Goal: Transaction & Acquisition: Purchase product/service

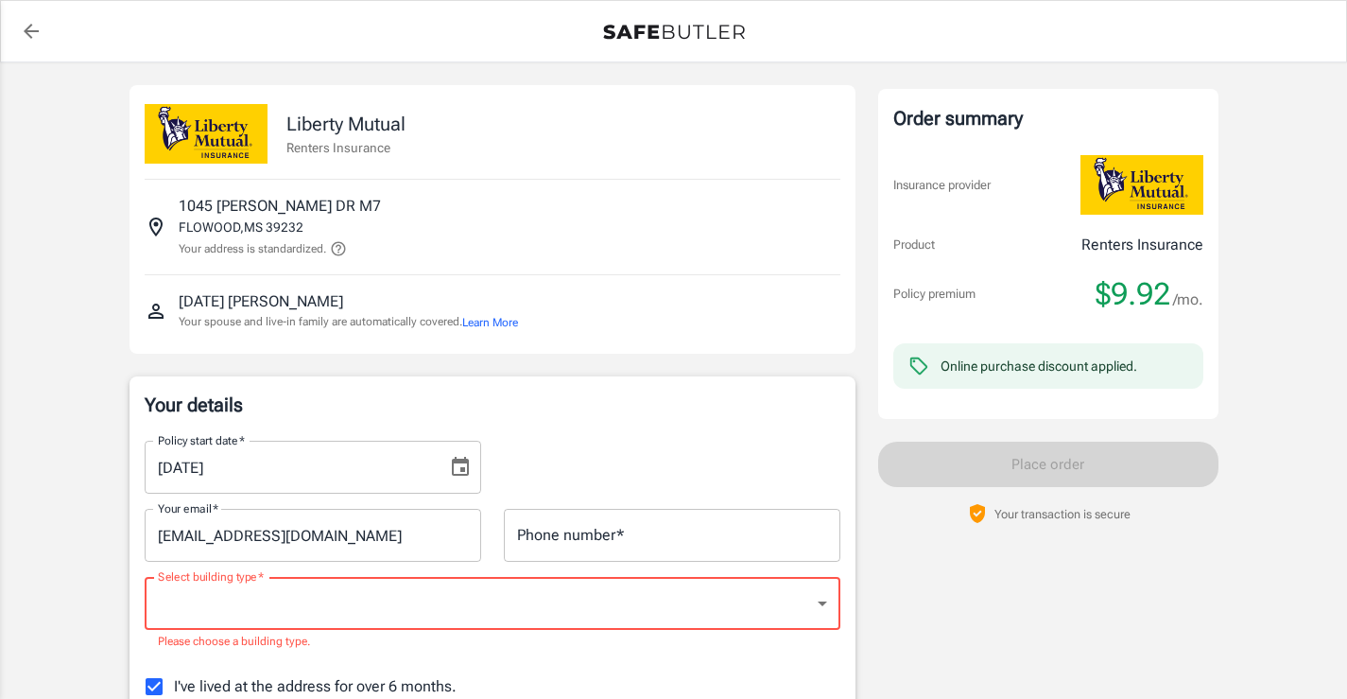
click at [668, 547] on input "Phone number   *" at bounding box center [672, 535] width 337 height 53
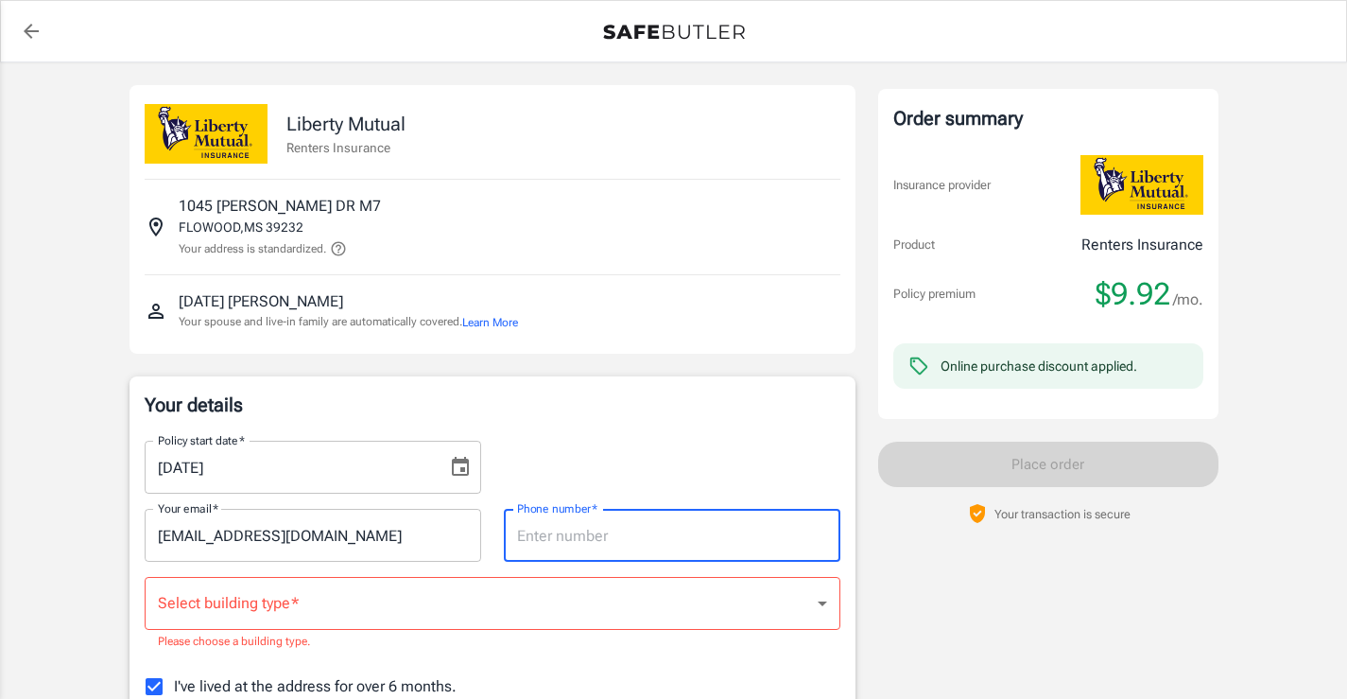
type input "7692318861"
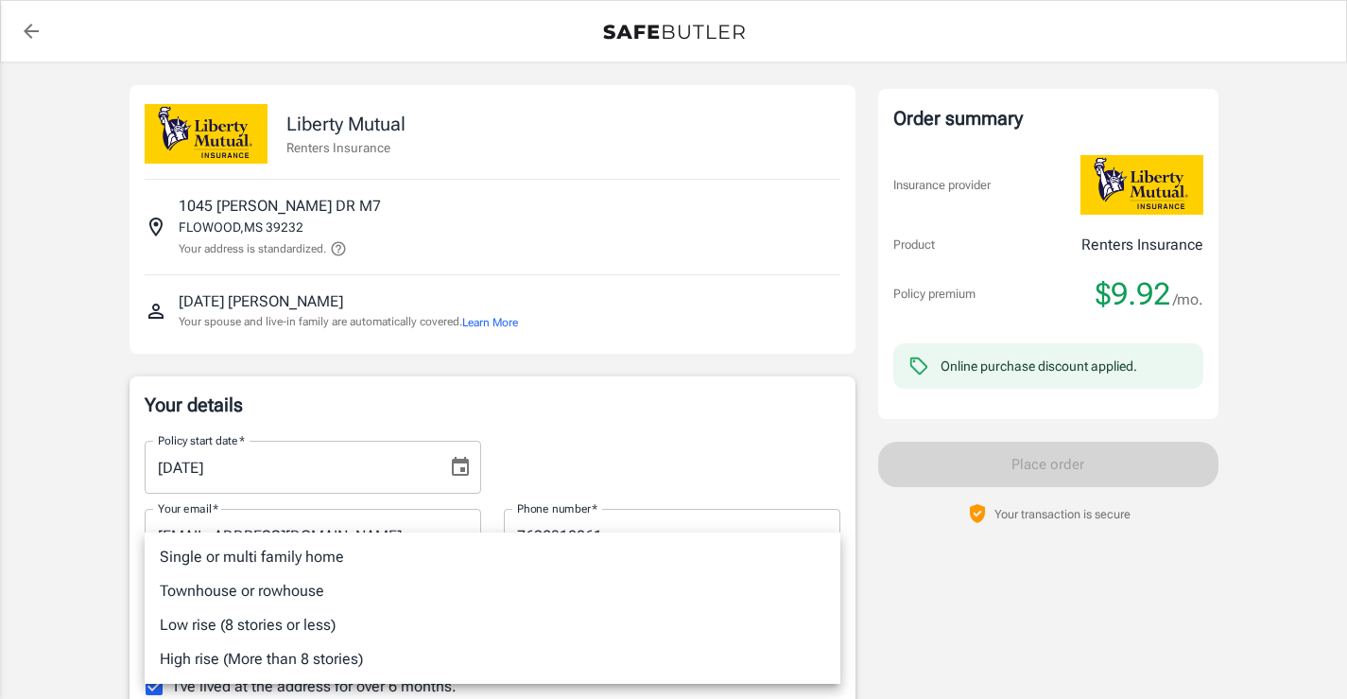
click at [426, 563] on li "Single or multi family home" at bounding box center [493, 557] width 696 height 34
type input "singlefamily"
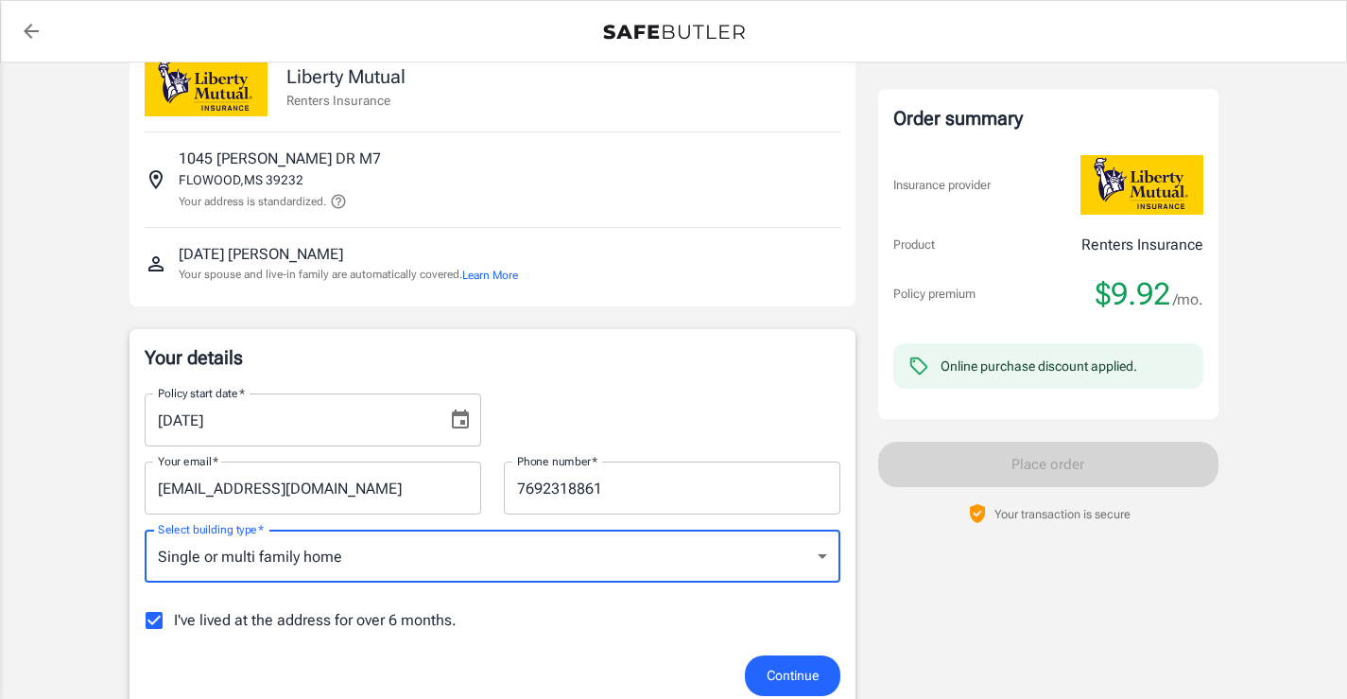
scroll to position [120, 0]
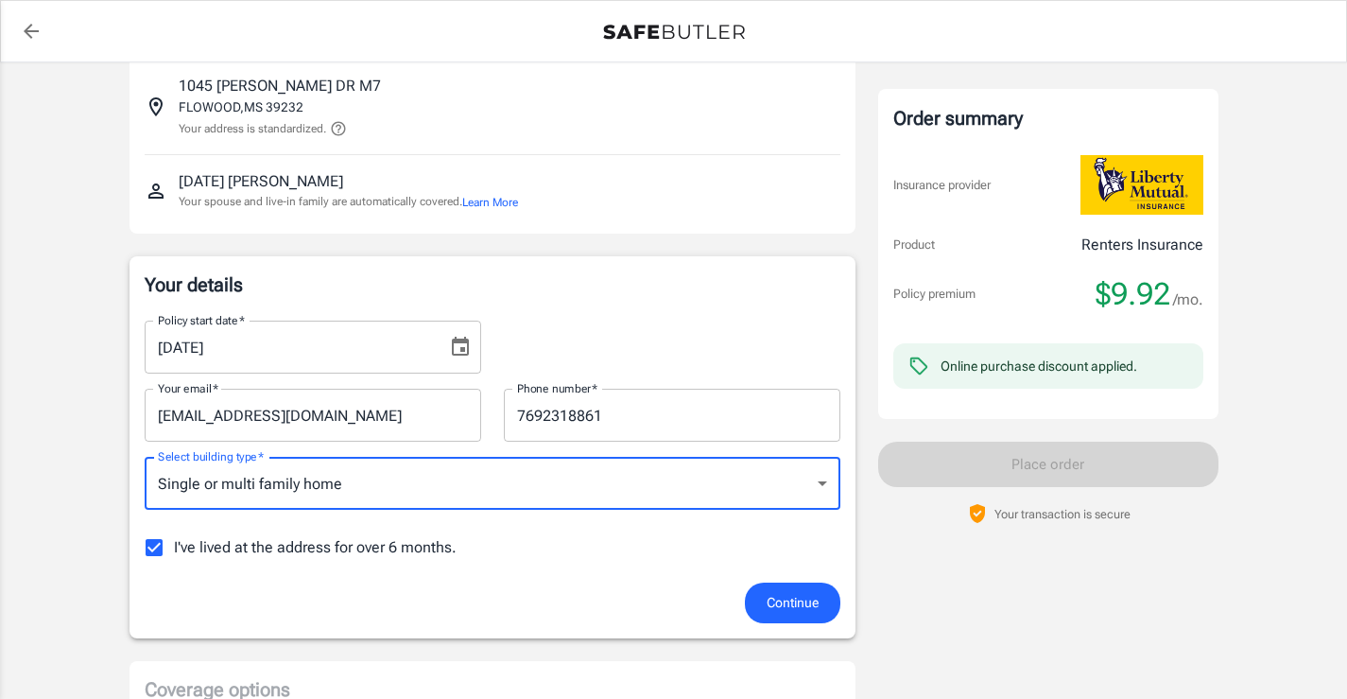
click at [787, 591] on span "Continue" at bounding box center [793, 603] width 52 height 24
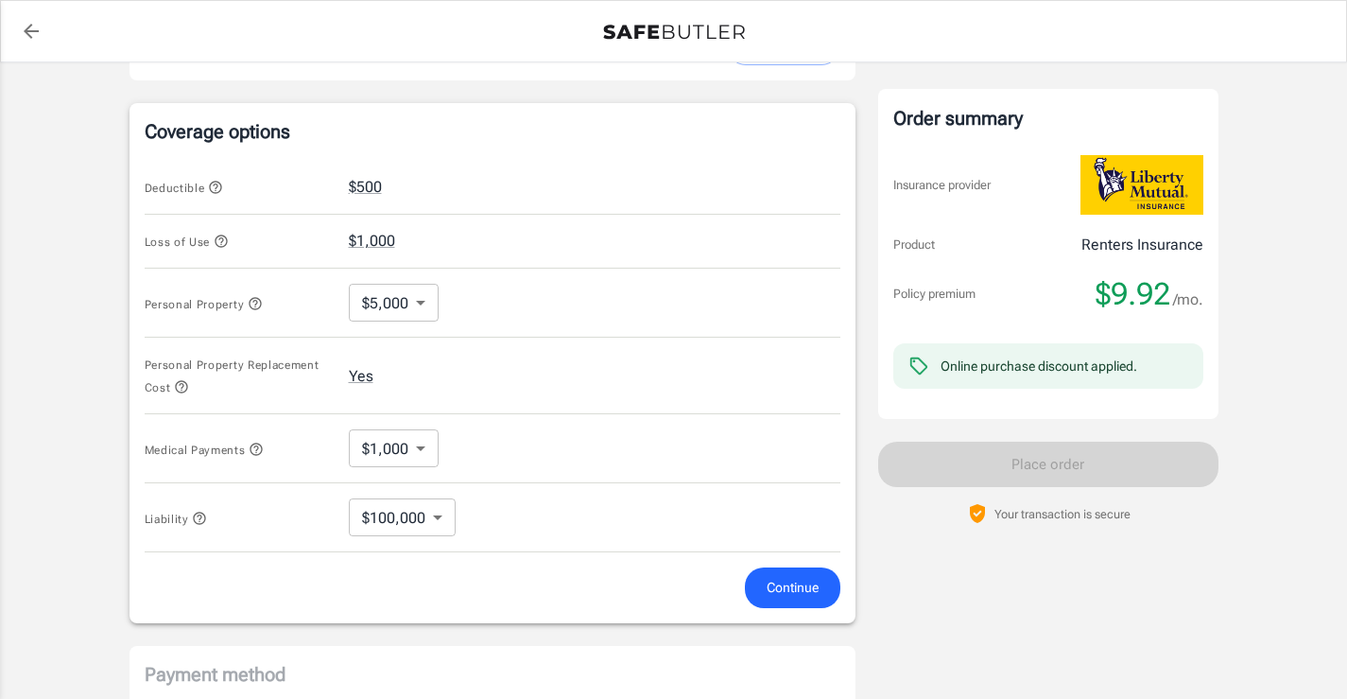
scroll to position [709, 0]
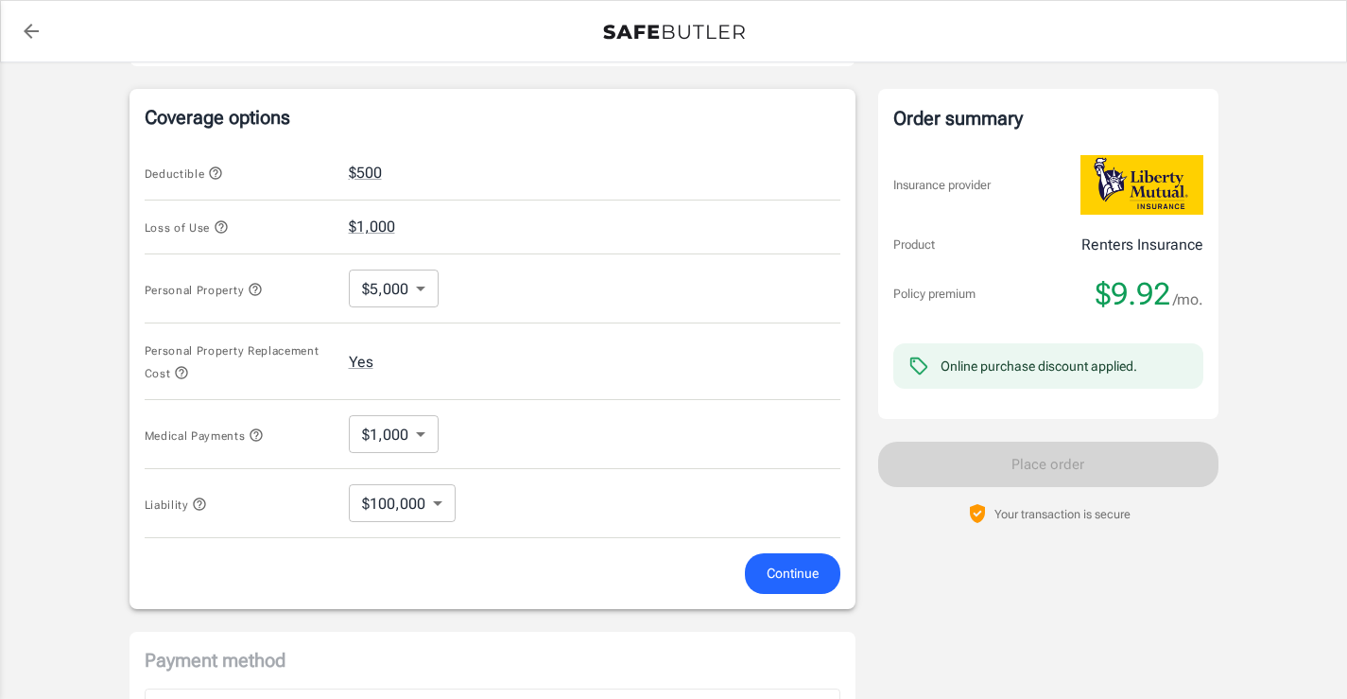
click at [255, 293] on icon "button" at bounding box center [255, 289] width 15 height 15
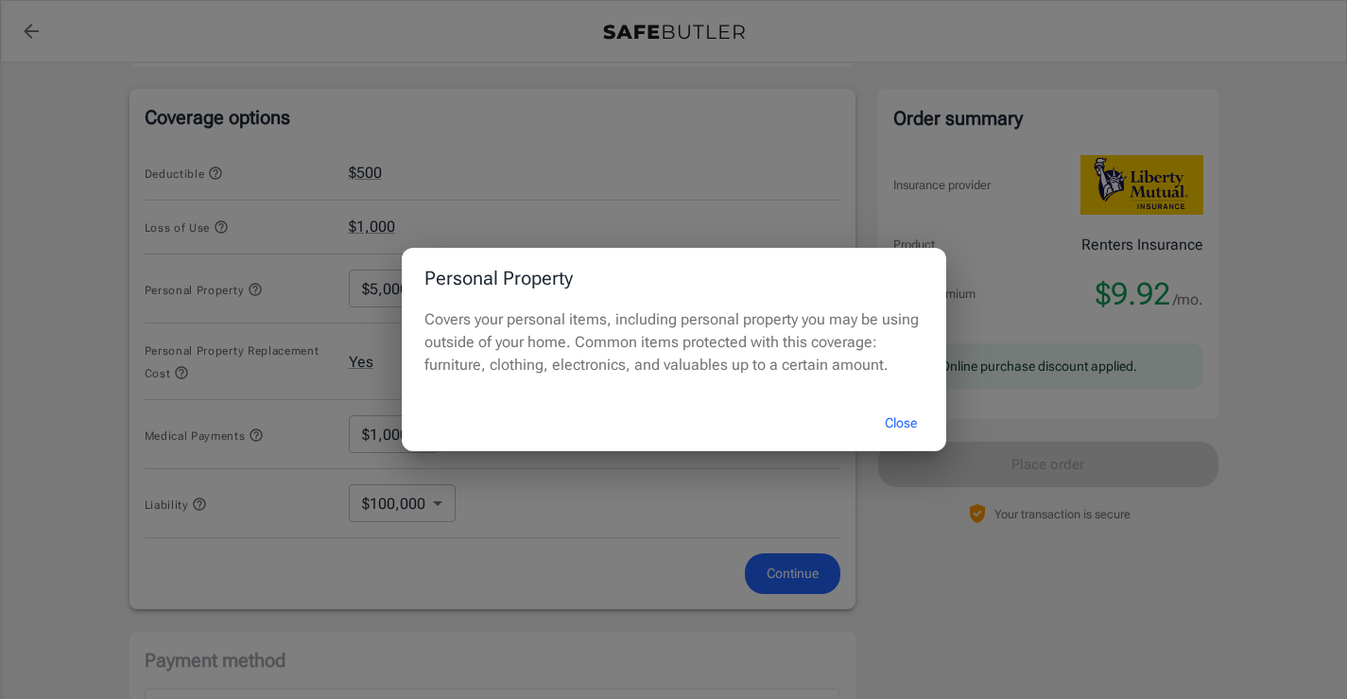
click at [910, 427] on button "Close" at bounding box center [901, 423] width 76 height 41
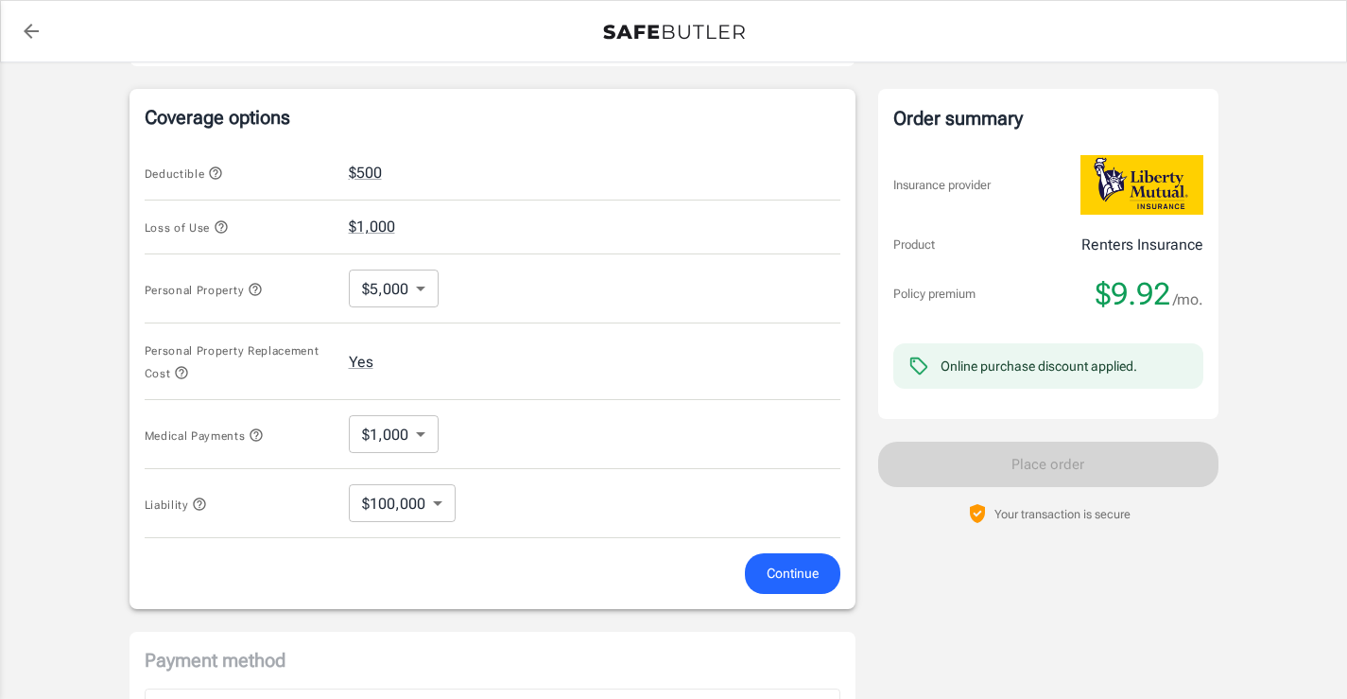
click at [179, 372] on icon "button" at bounding box center [181, 373] width 12 height 12
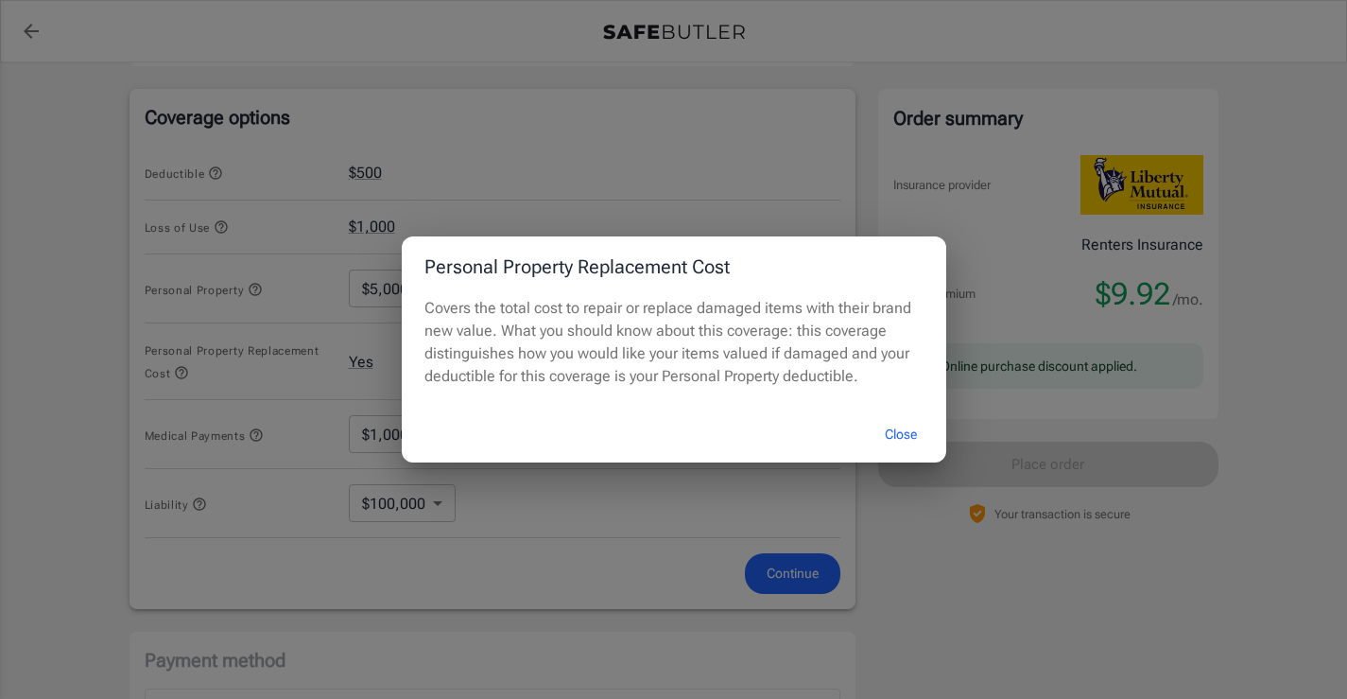
click at [903, 437] on button "Close" at bounding box center [901, 434] width 76 height 41
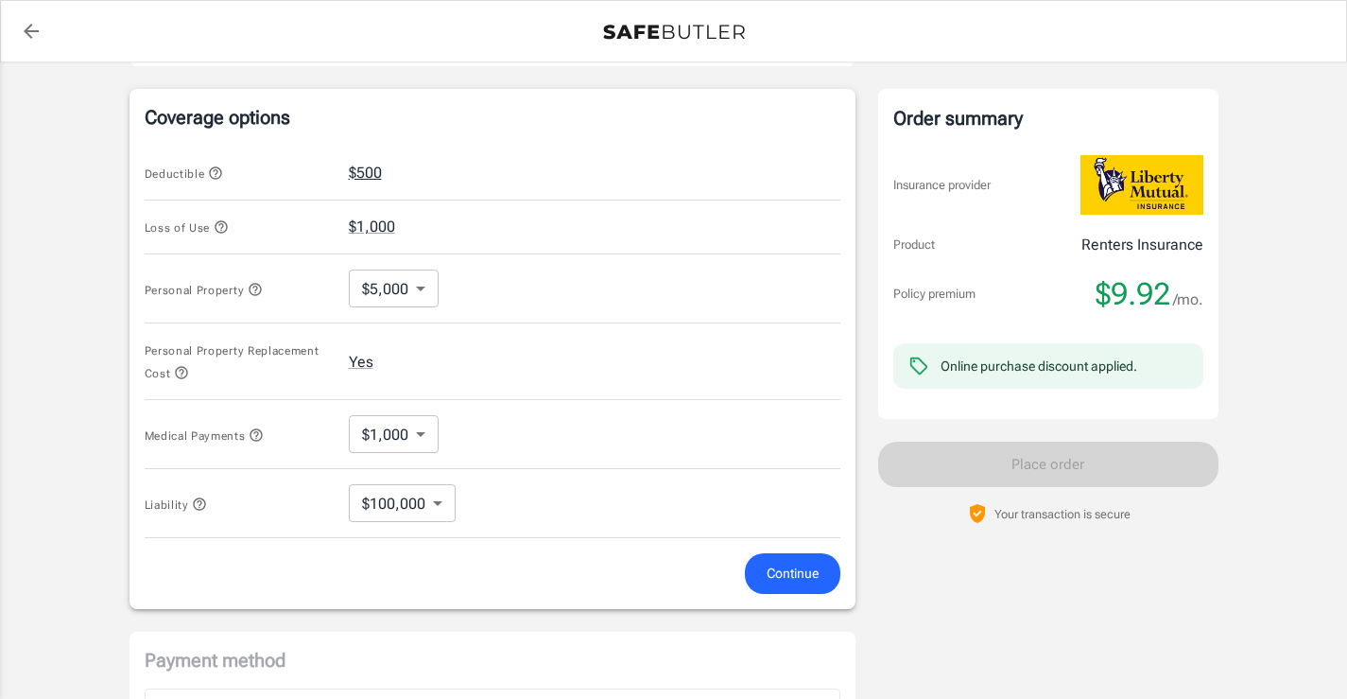
click at [356, 171] on button "$500" at bounding box center [365, 173] width 33 height 23
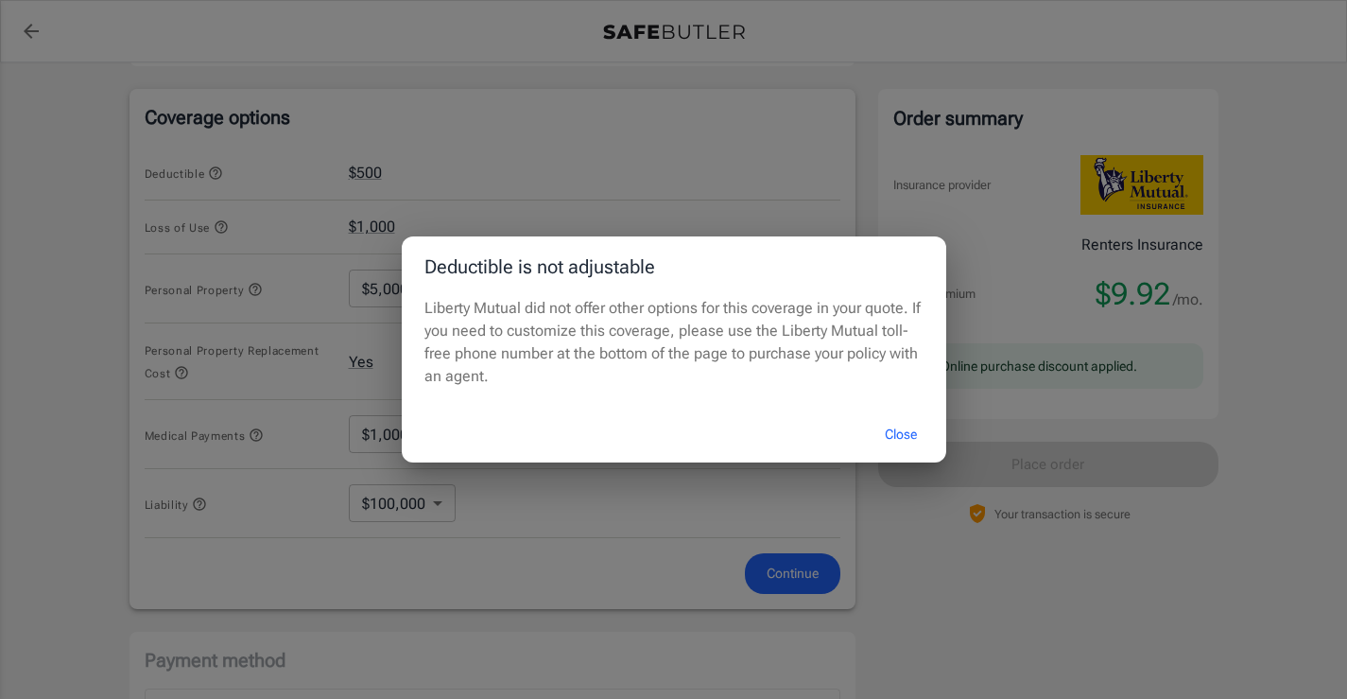
click at [896, 435] on button "Close" at bounding box center [901, 434] width 76 height 41
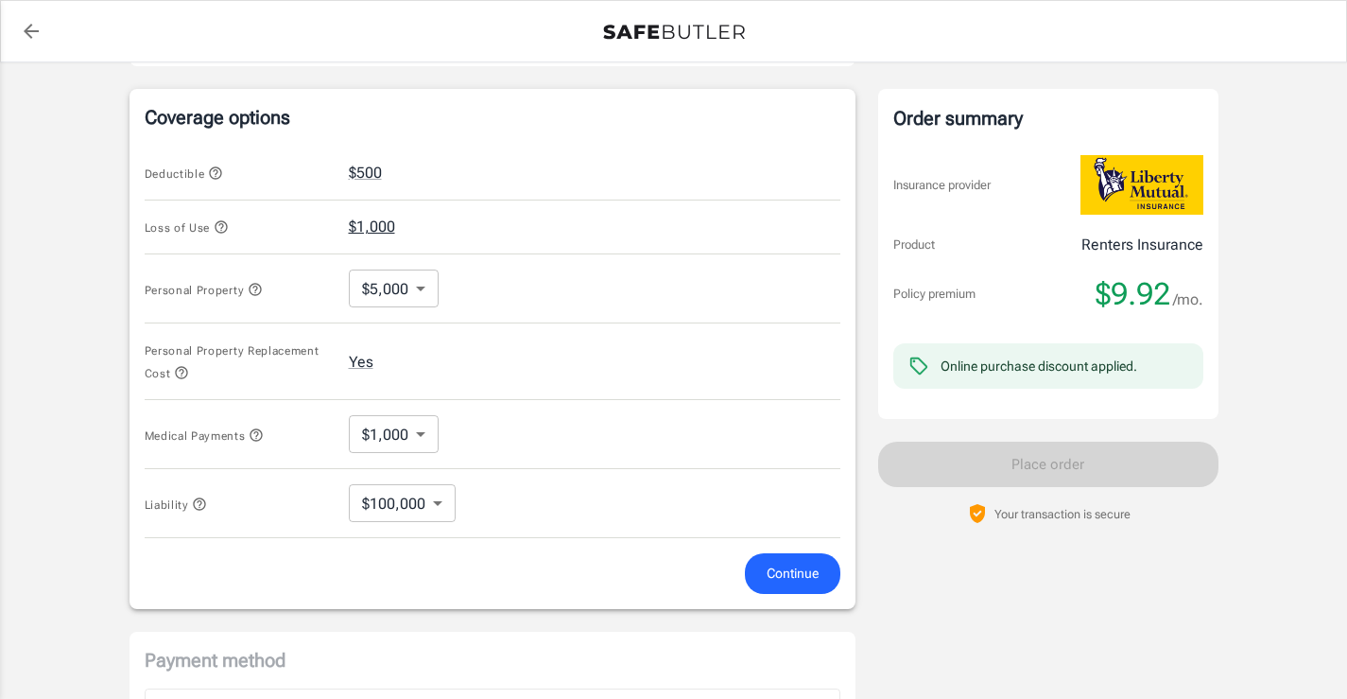
click at [379, 231] on button "$1,000" at bounding box center [372, 227] width 46 height 23
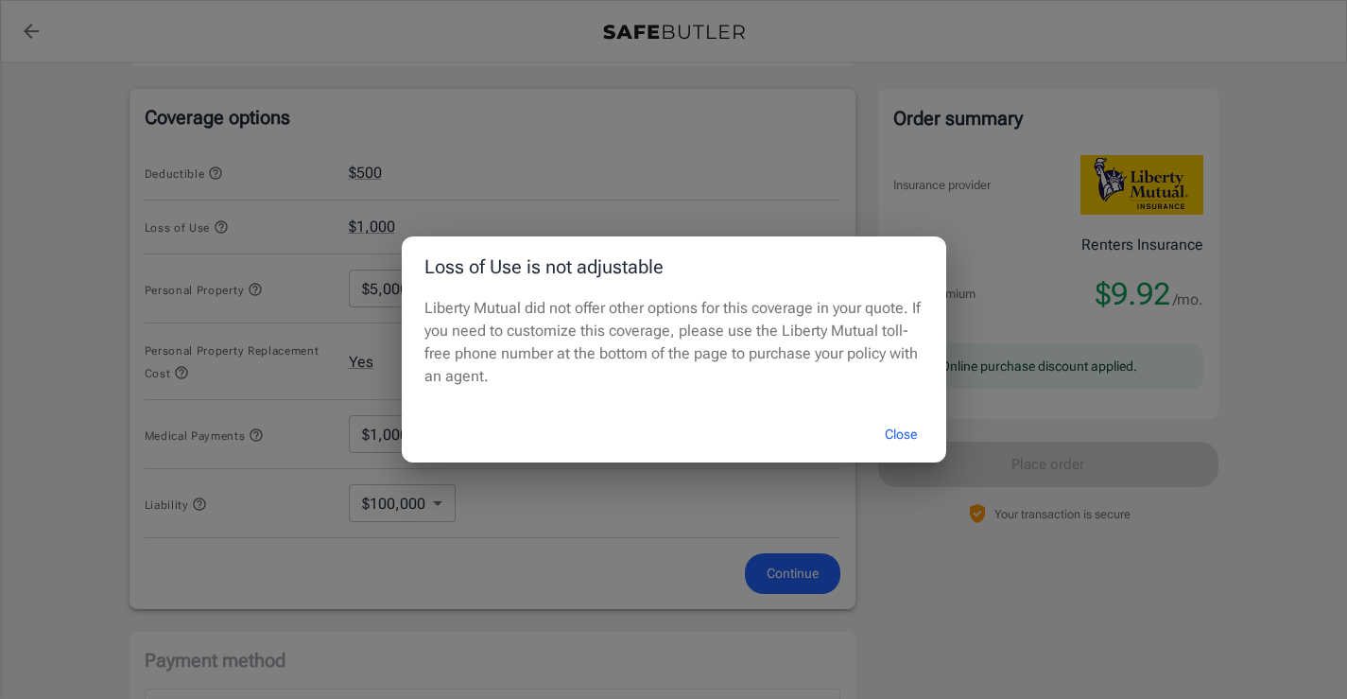
click at [912, 440] on button "Close" at bounding box center [901, 434] width 76 height 41
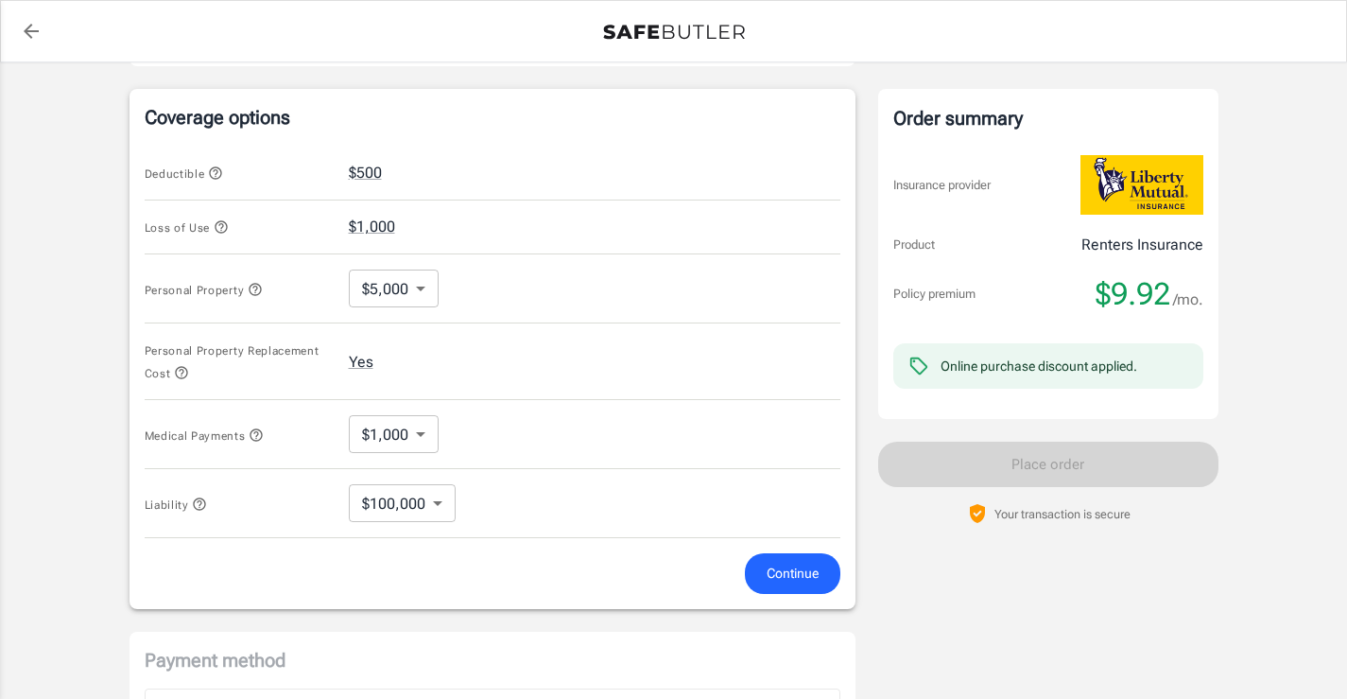
click at [786, 576] on span "Continue" at bounding box center [793, 574] width 52 height 24
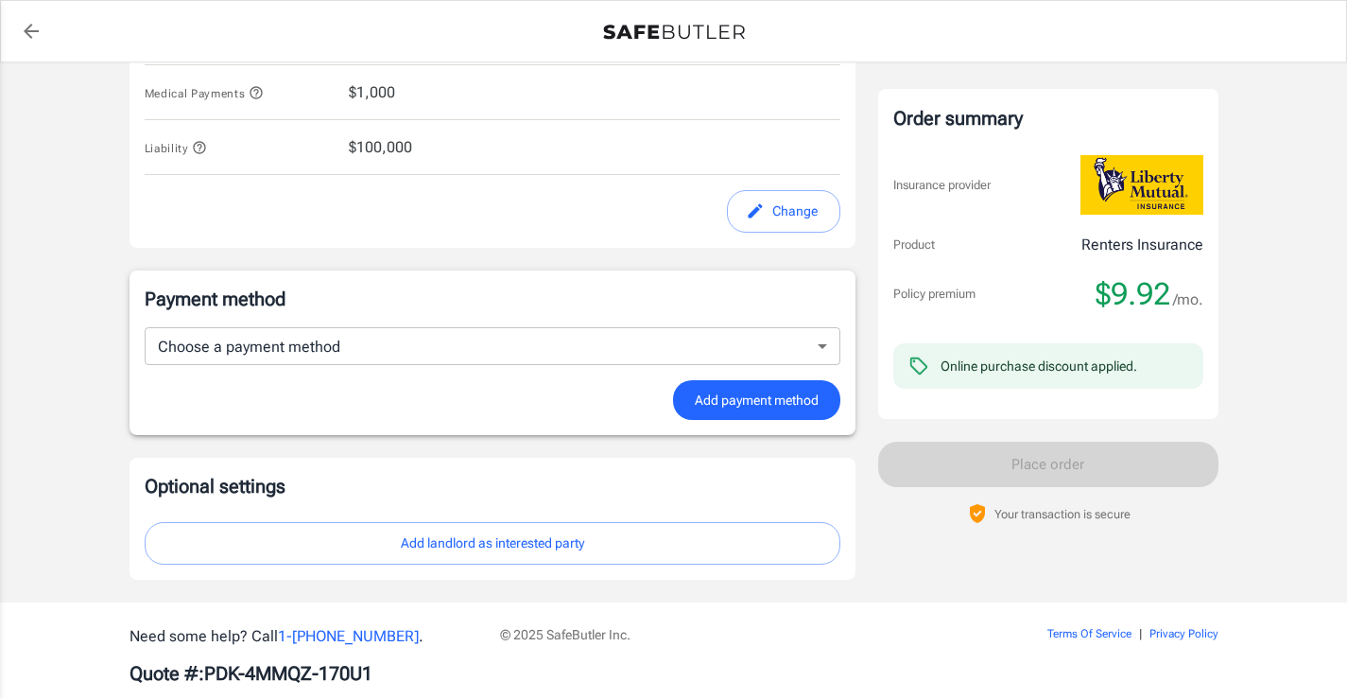
scroll to position [1035, 0]
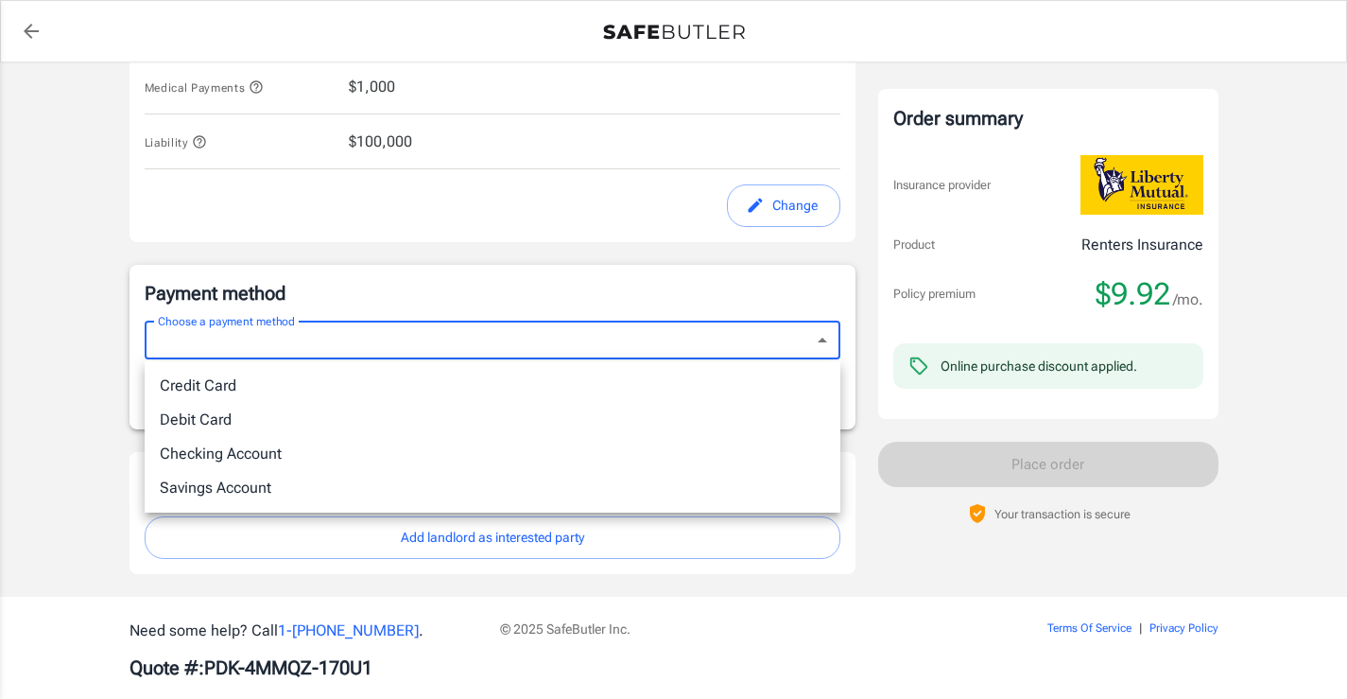
click at [625, 389] on li "Credit Card" at bounding box center [493, 386] width 696 height 34
type input "credit"
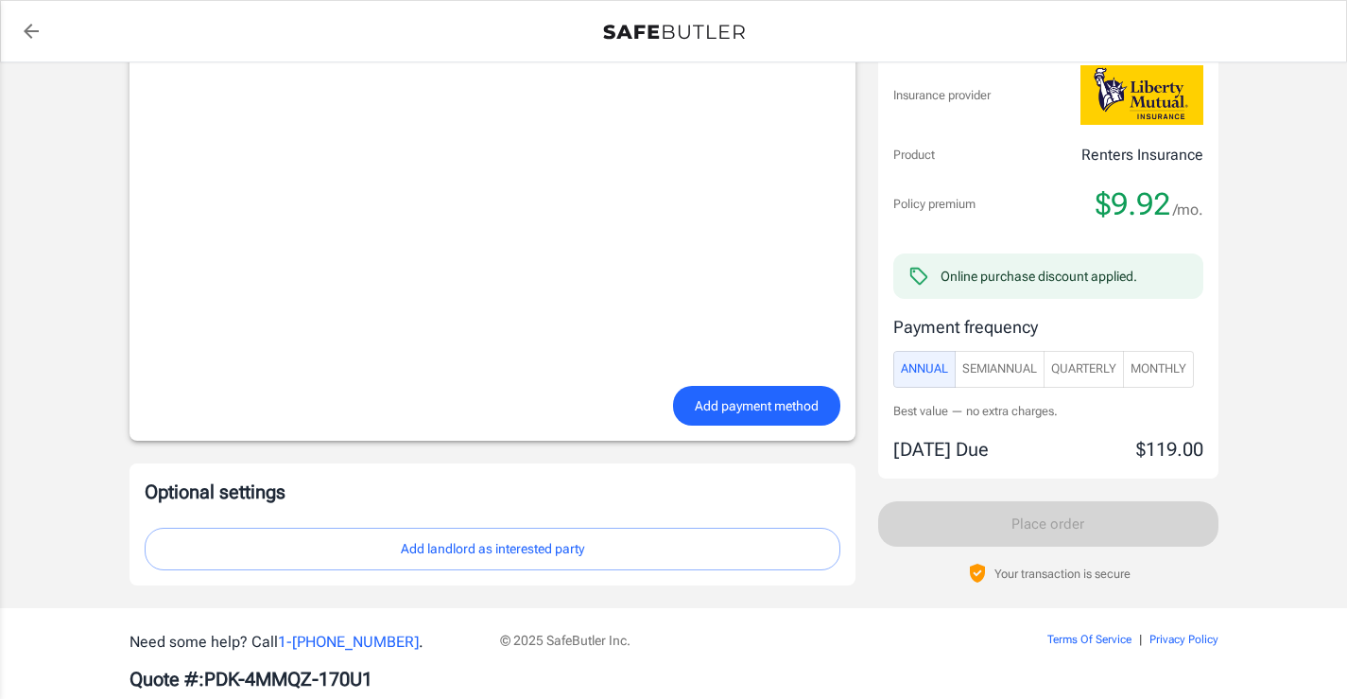
scroll to position [1435, 0]
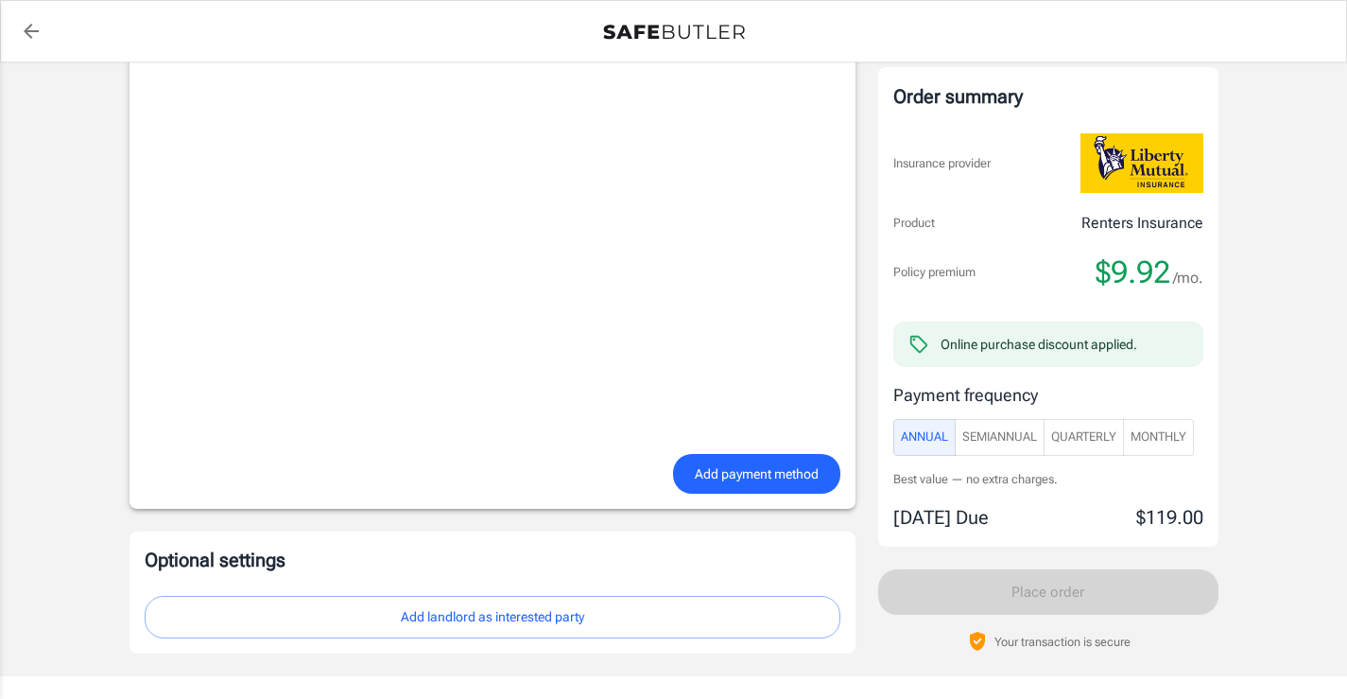
click at [1176, 444] on span "Monthly" at bounding box center [1159, 437] width 56 height 22
click at [911, 447] on span "Annual" at bounding box center [924, 437] width 47 height 22
click at [1179, 443] on span "Monthly" at bounding box center [1159, 437] width 56 height 22
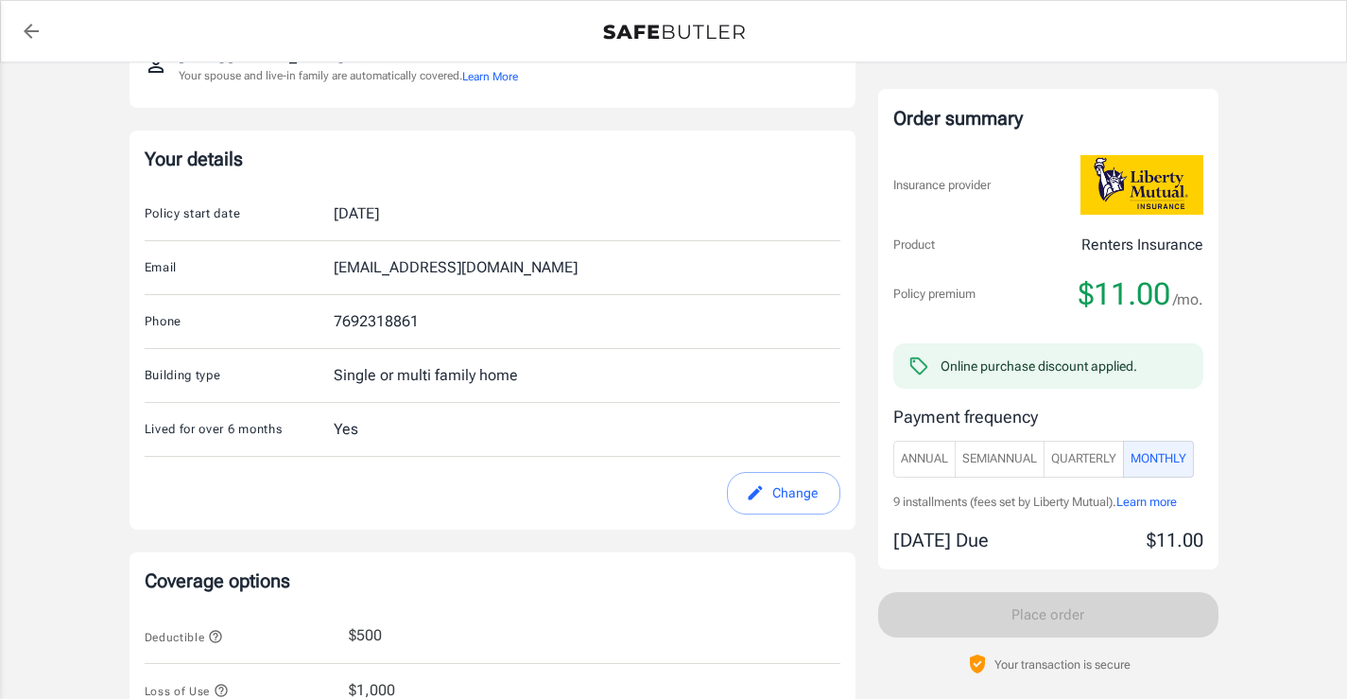
scroll to position [0, 0]
